Goal: Task Accomplishment & Management: Manage account settings

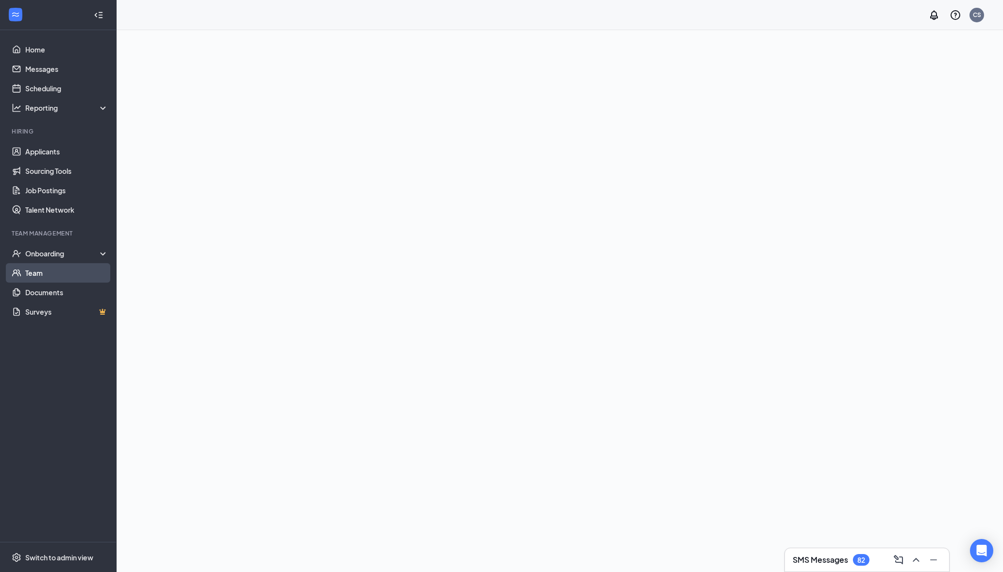
click at [56, 267] on link "Team" at bounding box center [66, 272] width 83 height 19
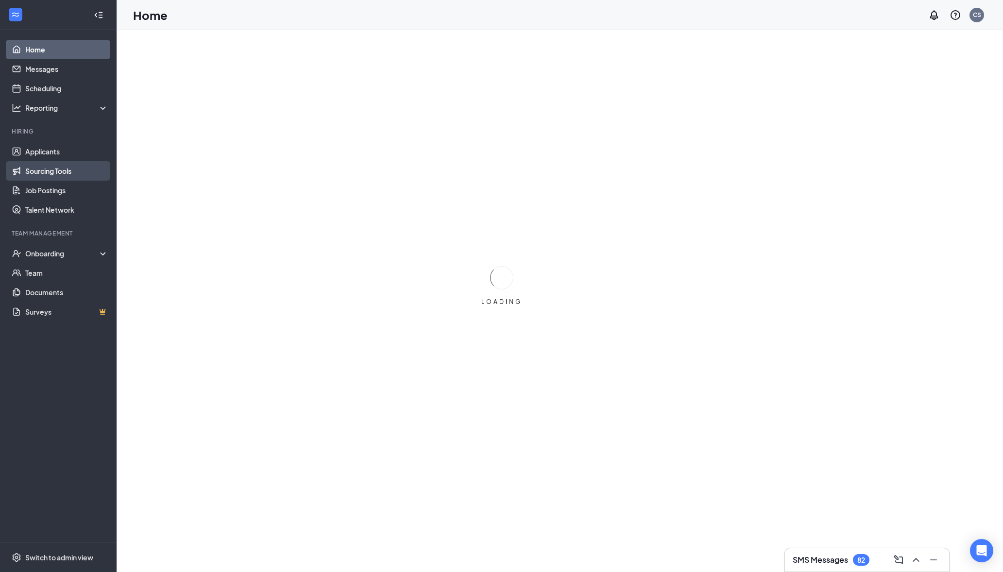
click at [67, 170] on link "Sourcing Tools" at bounding box center [66, 170] width 83 height 19
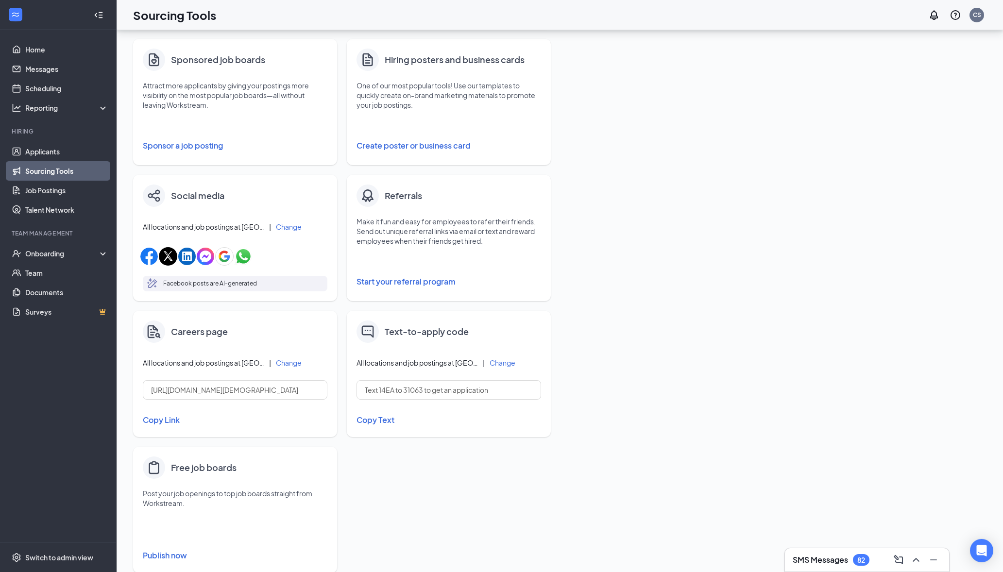
scroll to position [161, 0]
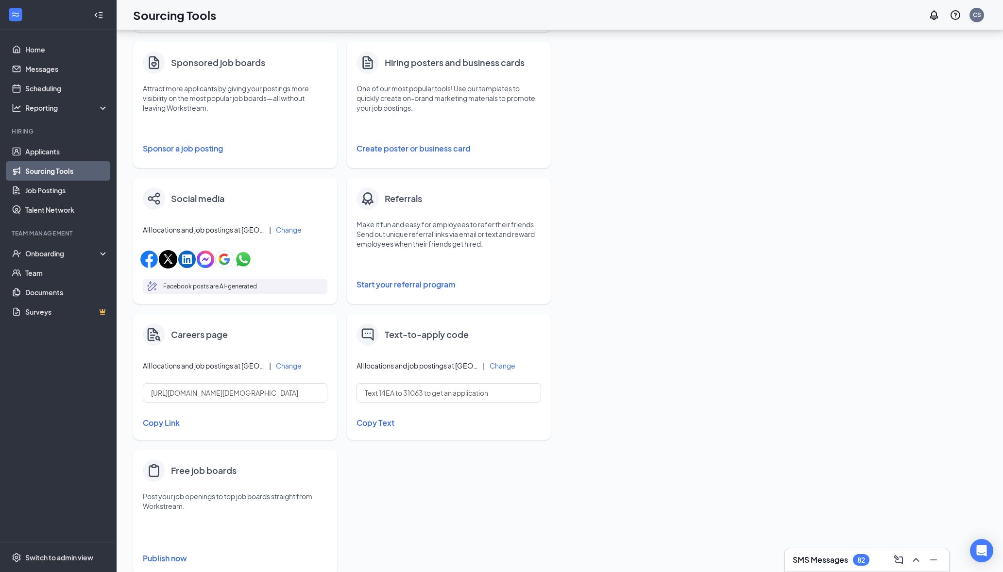
click at [441, 149] on button "Create poster or business card" at bounding box center [449, 148] width 185 height 19
type input "PNG"
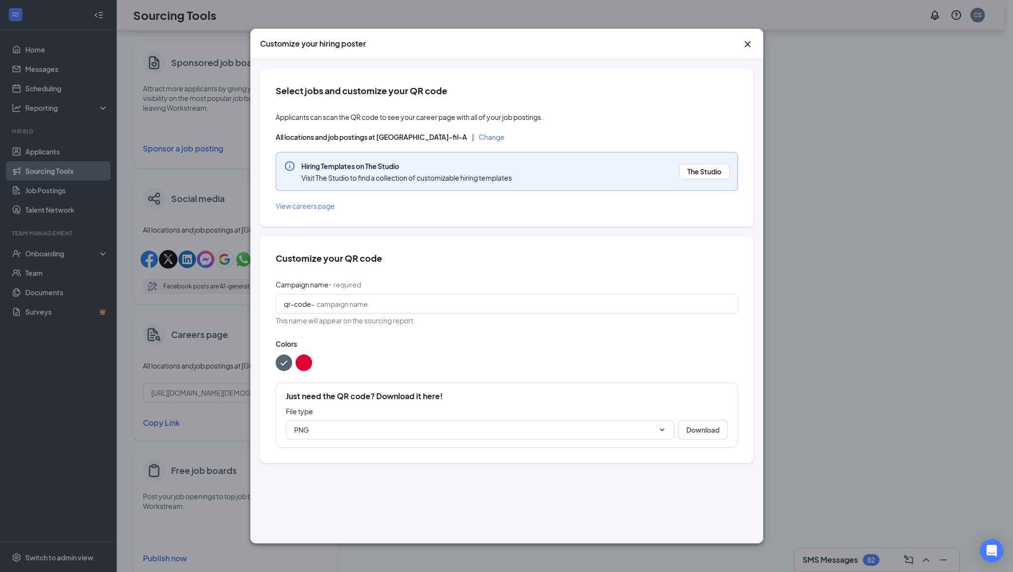
click at [811, 347] on div "Customize your hiring poster Select jobs and customize your QR code Applicants …" at bounding box center [506, 286] width 1013 height 572
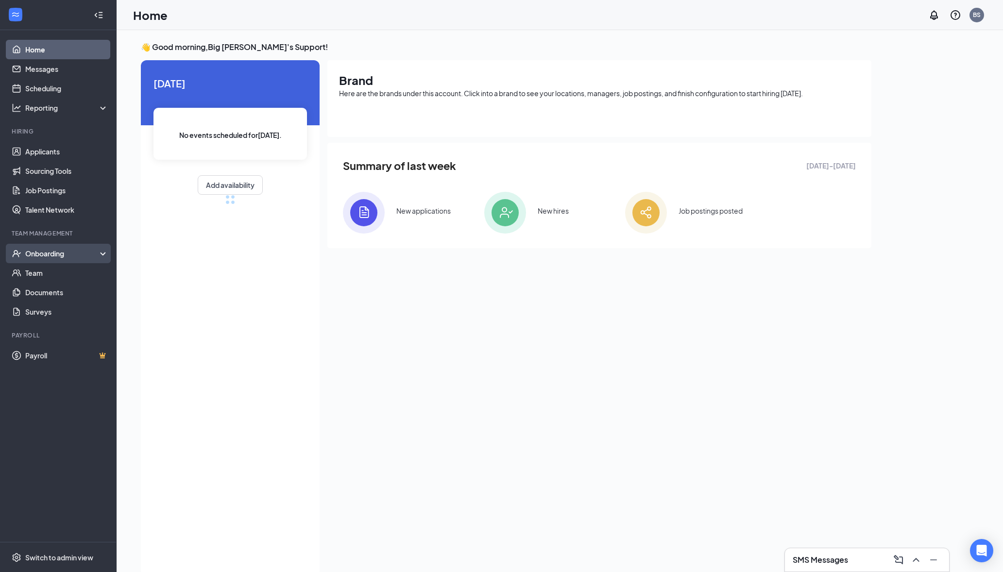
click at [63, 254] on div "Onboarding" at bounding box center [62, 254] width 75 height 10
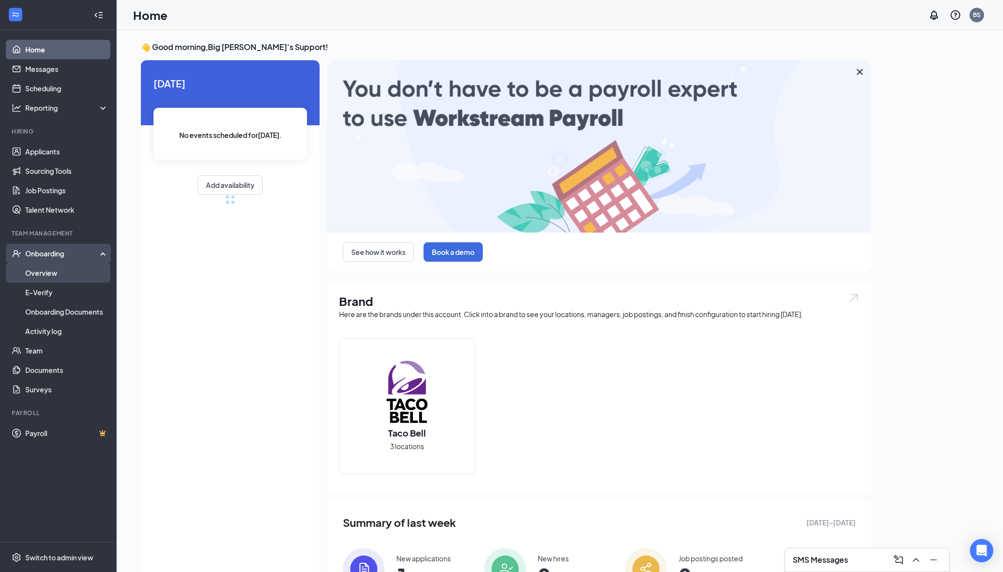
click at [65, 269] on link "Overview" at bounding box center [66, 272] width 83 height 19
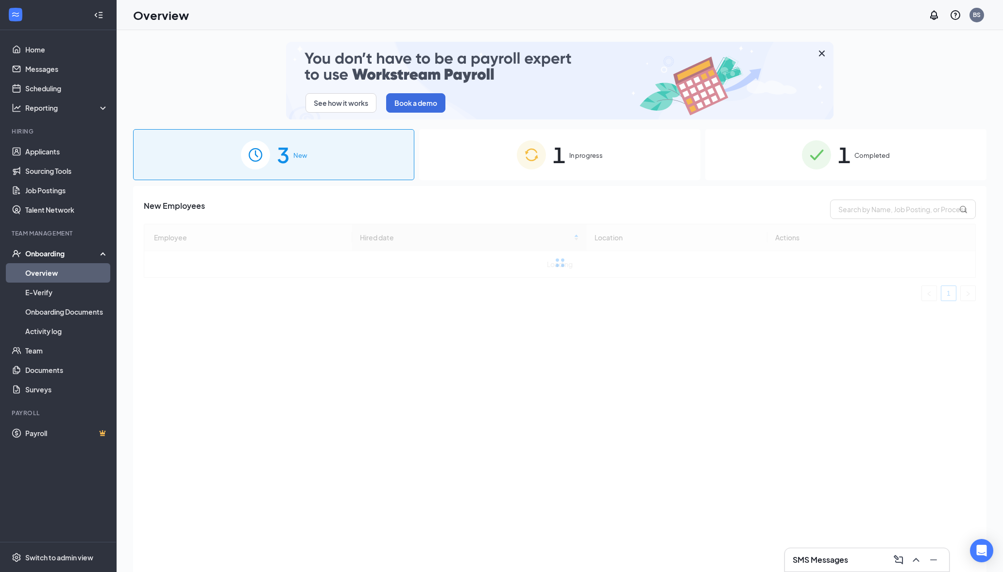
click at [544, 146] on img at bounding box center [531, 154] width 29 height 29
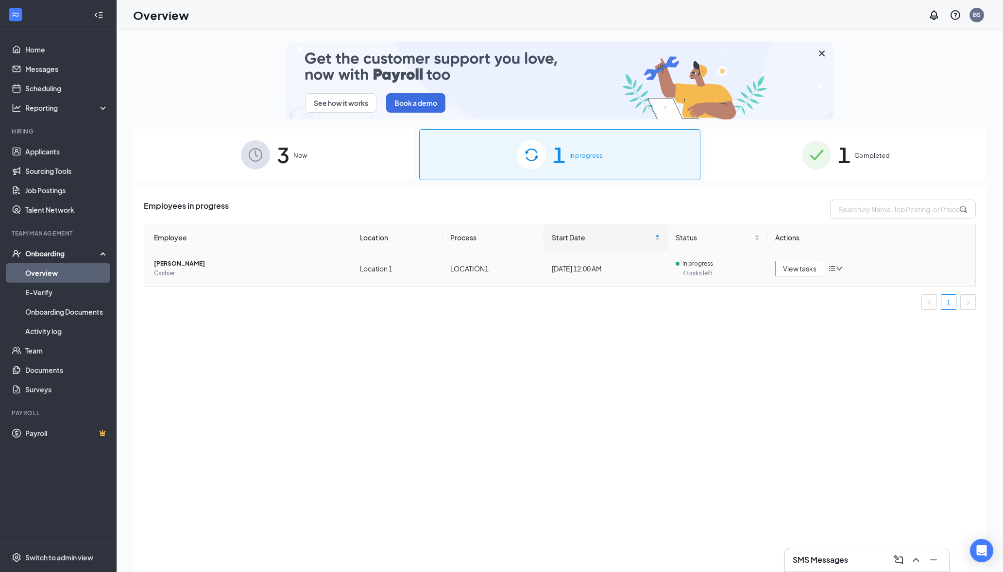
click at [807, 270] on span "View tasks" at bounding box center [800, 268] width 34 height 11
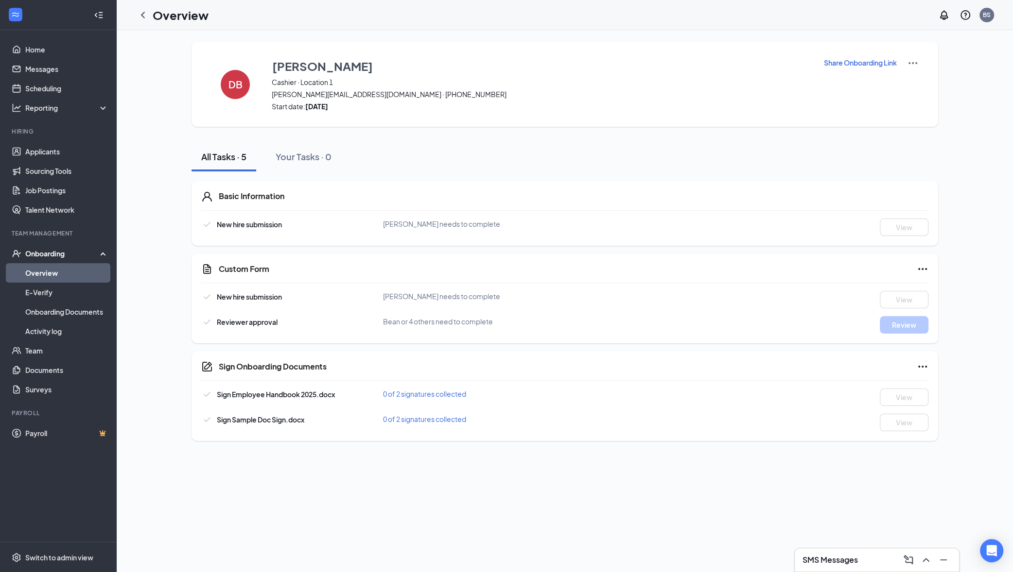
click at [926, 272] on icon "Ellipses" at bounding box center [922, 269] width 12 height 12
click at [932, 283] on button "Mark as complete" at bounding box center [958, 289] width 72 height 16
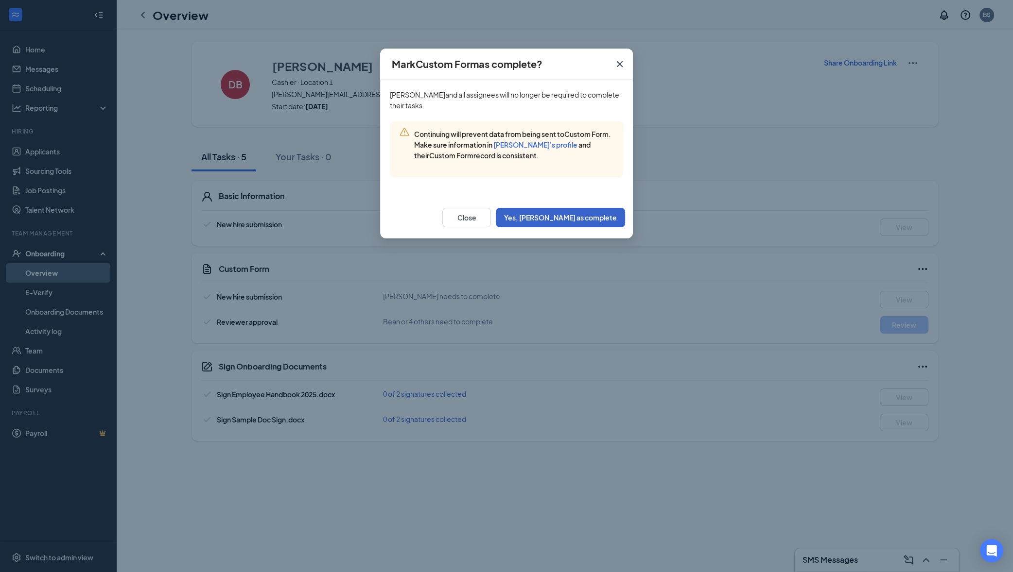
click at [587, 219] on button "Yes, mark as complete" at bounding box center [560, 217] width 129 height 19
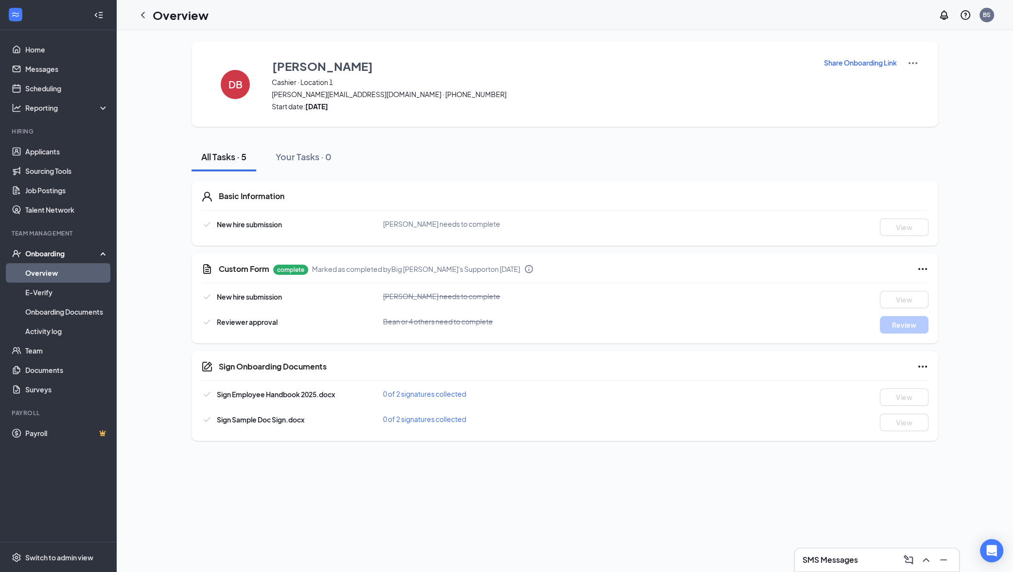
click at [923, 269] on icon "Ellipses" at bounding box center [922, 269] width 9 height 2
click at [928, 291] on button "Restart" at bounding box center [941, 289] width 39 height 16
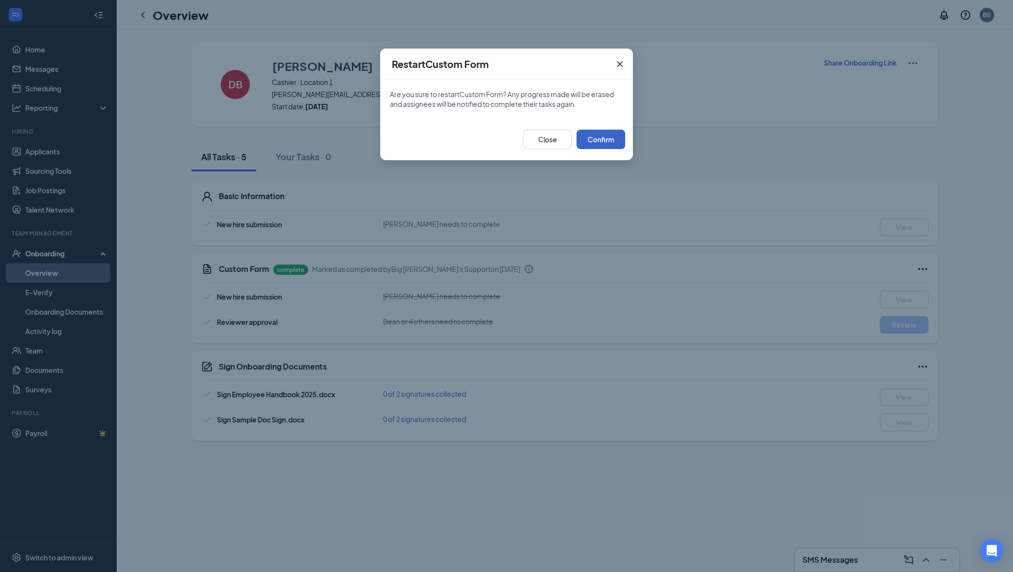
click at [609, 135] on button "Confirm" at bounding box center [600, 139] width 49 height 19
